Goal: Understand process/instructions

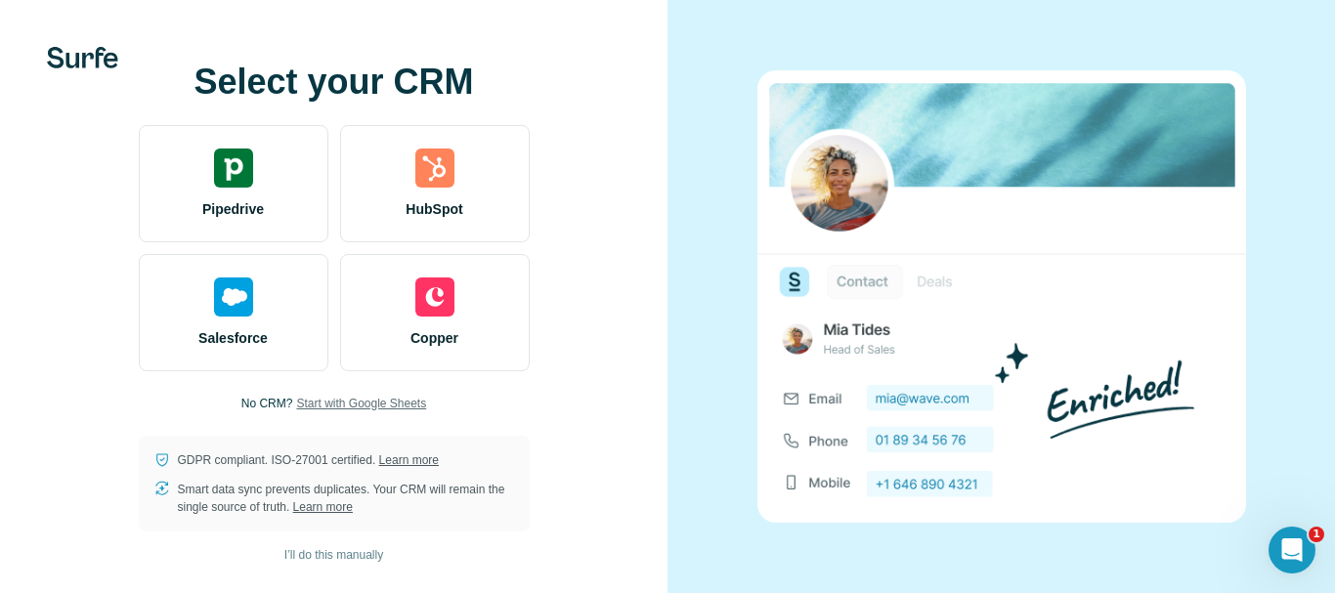
click at [411, 406] on span "Start with Google Sheets" at bounding box center [361, 404] width 130 height 18
